Goal: Transaction & Acquisition: Obtain resource

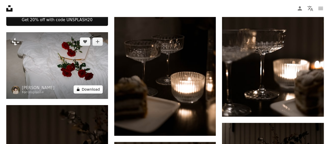
scroll to position [261, 0]
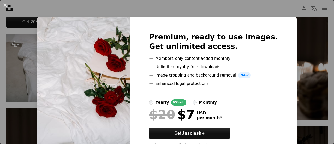
click at [290, 54] on div "An X shape Premium, ready to use images. Get unlimited access. A plus sign Memb…" at bounding box center [167, 72] width 334 height 144
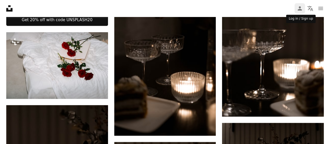
click at [301, 9] on icon "Person" at bounding box center [300, 8] width 6 height 6
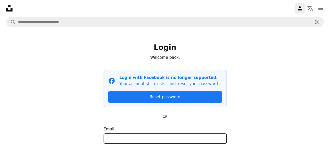
click at [121, 140] on input "Email" at bounding box center [165, 138] width 123 height 10
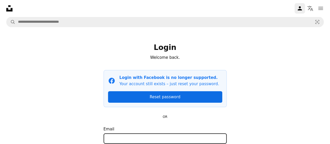
type input "**********"
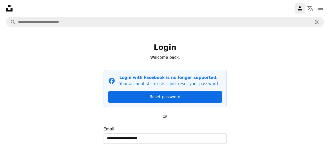
scroll to position [78, 0]
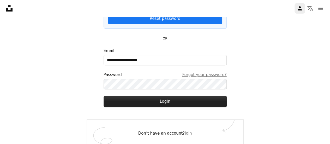
click at [152, 102] on button "Login" at bounding box center [165, 101] width 123 height 11
